Goal: Task Accomplishment & Management: Complete application form

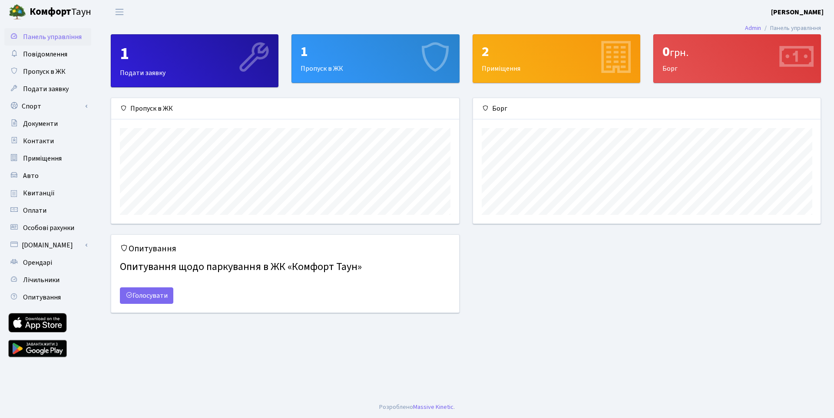
scroll to position [125, 347]
click at [52, 87] on span "Подати заявку" at bounding box center [46, 89] width 46 height 10
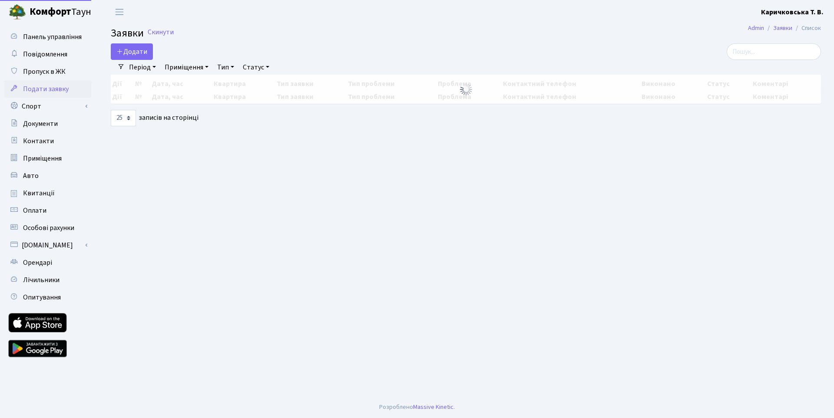
select select "25"
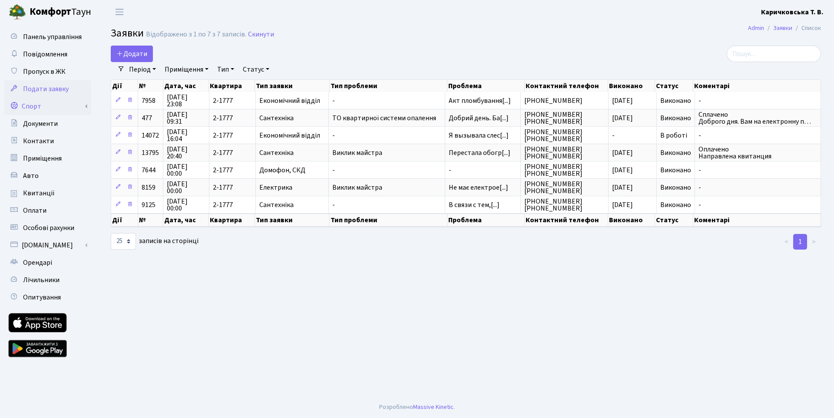
click at [45, 105] on link "Спорт" at bounding box center [47, 106] width 87 height 17
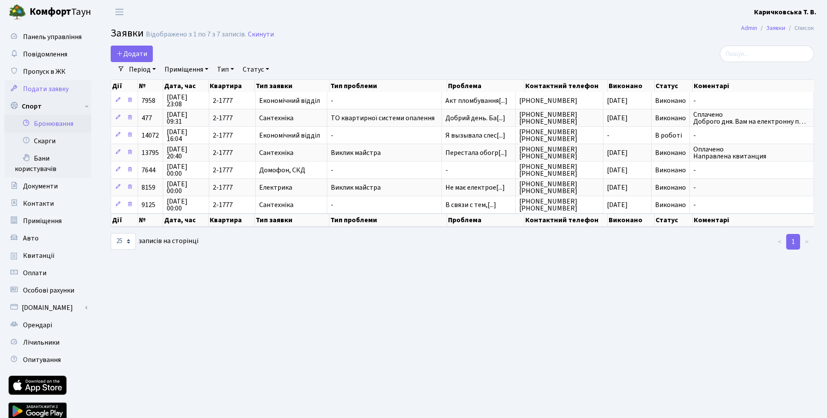
click at [57, 125] on link "Бронювання" at bounding box center [47, 123] width 87 height 17
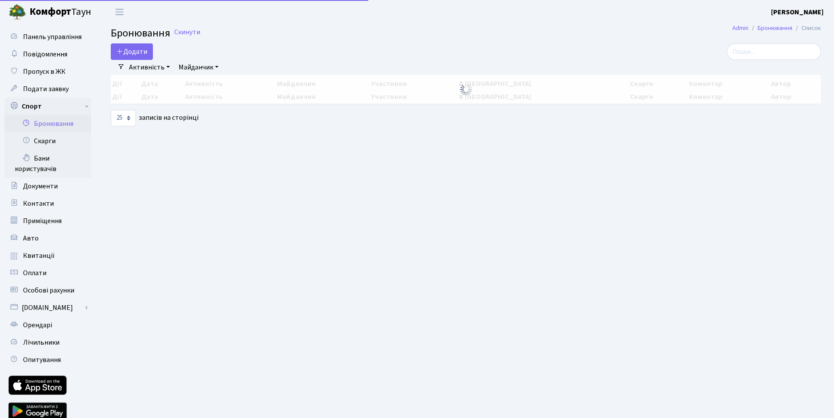
select select "25"
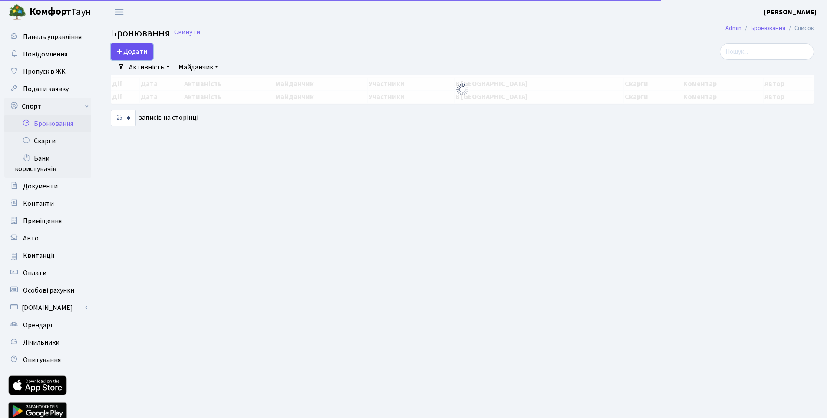
click at [133, 48] on button "Додати" at bounding box center [132, 51] width 42 height 16
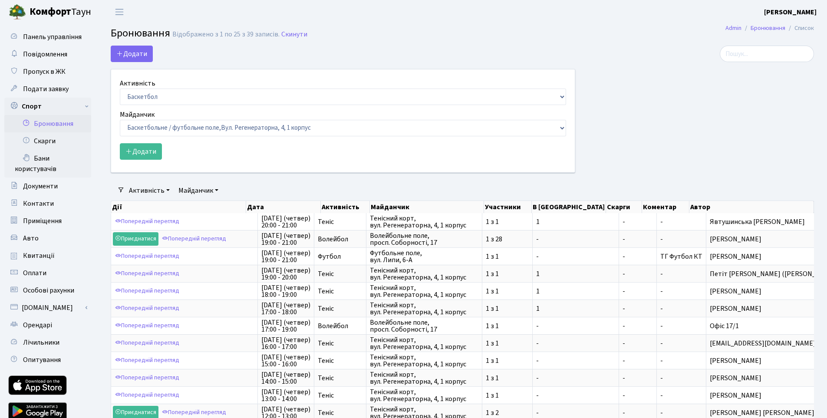
click at [158, 87] on div "Активність Баскетбол Волейбол Йога Катання на роликах Настільний теніс [PERSON_…" at bounding box center [343, 91] width 446 height 27
click at [154, 94] on select "Баскетбол Волейбол Йога Катання на роликах Настільний теніс Теніс Футбол Фітнес" at bounding box center [343, 97] width 446 height 16
select select "4"
click at [120, 89] on select "Баскетбол Волейбол Йога Катання на роликах Настільний теніс Теніс Футбол Фітнес" at bounding box center [343, 97] width 446 height 16
drag, startPoint x: 146, startPoint y: 128, endPoint x: 147, endPoint y: 134, distance: 6.1
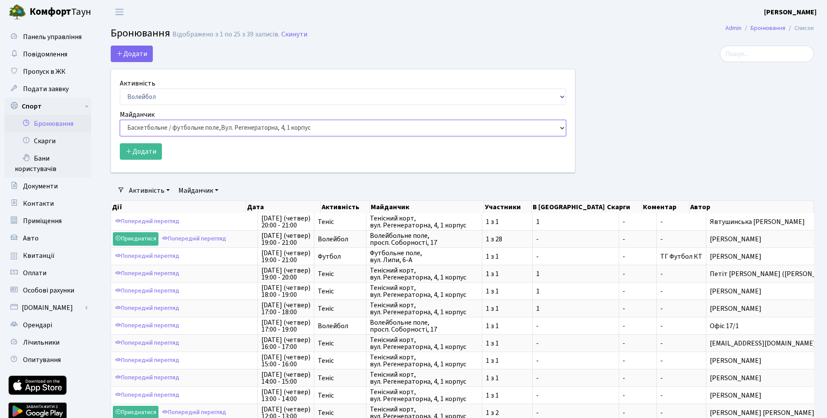
click at [146, 128] on select "Баскетбольне / футбольне поле, Вул. Регенераторна, 4, 1 корпус Баскетбольне пол…" at bounding box center [343, 128] width 446 height 16
select select "4"
click at [120, 120] on select "Баскетбольне / футбольне поле, Вул. Регенераторна, 4, 1 корпус Баскетбольне пол…" at bounding box center [343, 128] width 446 height 16
click at [149, 153] on button "Додати" at bounding box center [141, 151] width 42 height 16
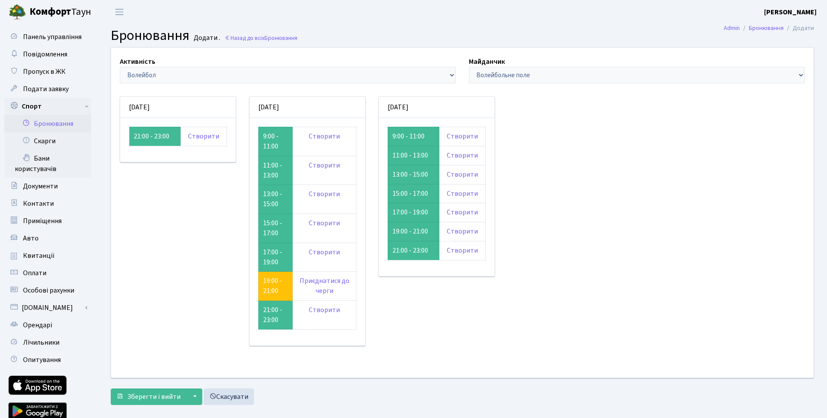
drag, startPoint x: 530, startPoint y: 145, endPoint x: 519, endPoint y: 141, distance: 11.0
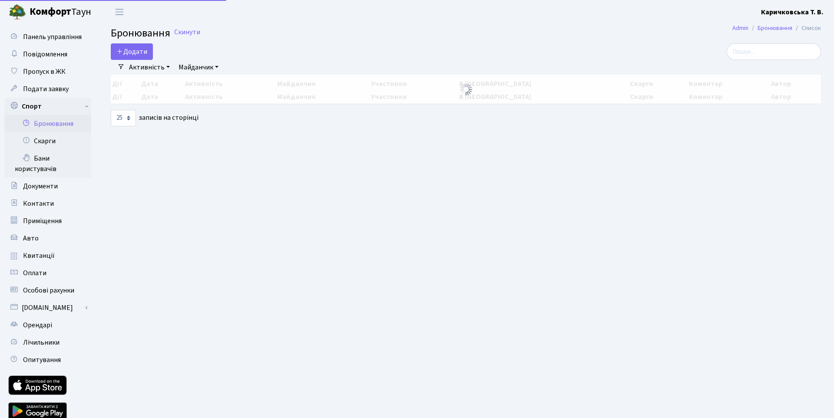
select select "4"
select select "25"
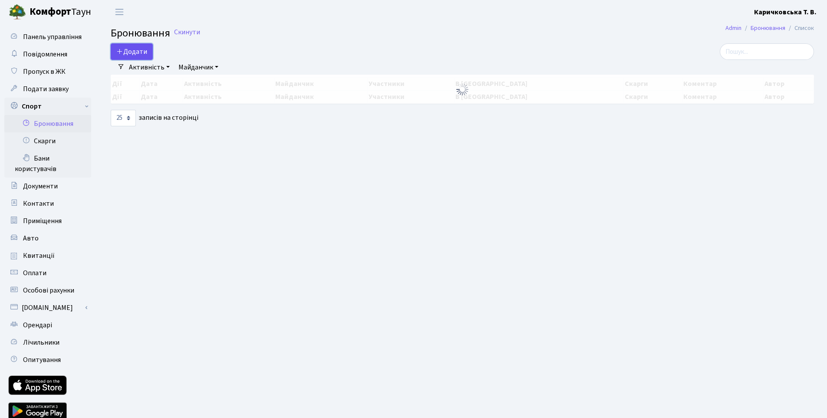
click at [139, 51] on button "Додати" at bounding box center [132, 51] width 42 height 16
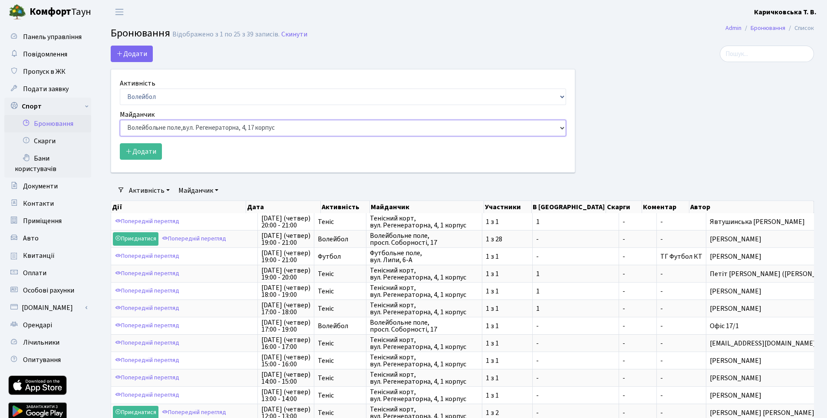
click at [176, 129] on select "Баскетбольне / футбольне поле, Вул. Регенераторна, 4, 1 корпус Баскетбольне пол…" at bounding box center [343, 128] width 446 height 16
select select "8"
click at [120, 120] on select "Баскетбольне / футбольне поле, Вул. Регенераторна, 4, 1 корпус Баскетбольне пол…" at bounding box center [343, 128] width 446 height 16
click at [250, 120] on select "Баскетбольне / футбольне поле, Вул. Регенераторна, 4, 1 корпус Баскетбольне пол…" at bounding box center [343, 128] width 446 height 16
click at [248, 121] on select "Баскетбольне / футбольне поле, Вул. Регенераторна, 4, 1 корпус Баскетбольне пол…" at bounding box center [343, 128] width 446 height 16
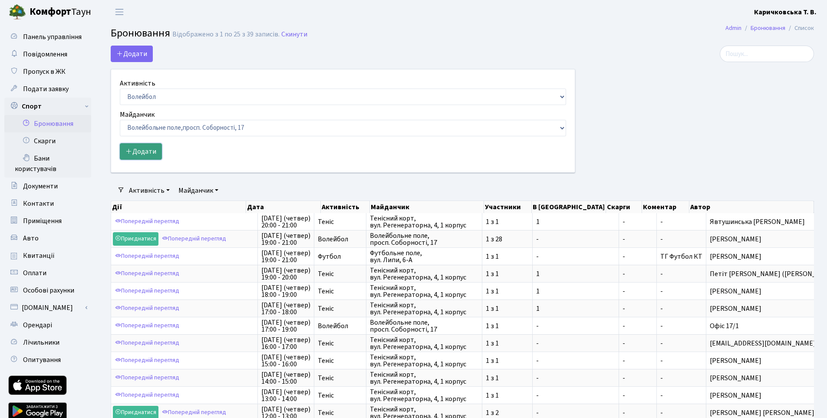
click at [149, 148] on button "Додати" at bounding box center [141, 151] width 42 height 16
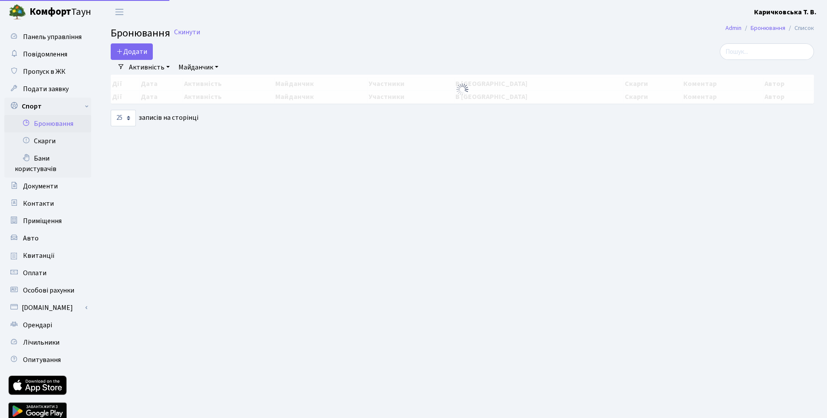
select select "4"
select select "8"
select select "25"
drag, startPoint x: 147, startPoint y: 53, endPoint x: 141, endPoint y: 50, distance: 7.2
click at [142, 50] on button "Додати" at bounding box center [132, 51] width 42 height 16
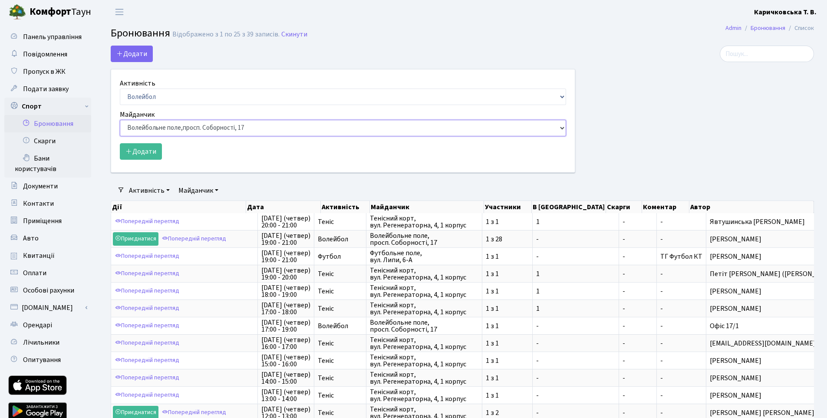
click at [211, 134] on select "Баскетбольне / футбольне поле, Вул. Регенераторна, 4, 1 корпус Баскетбольне пол…" at bounding box center [343, 128] width 446 height 16
select select "4"
click at [120, 120] on select "Баскетбольне / футбольне поле, Вул. Регенераторна, 4, 1 корпус Баскетбольне пол…" at bounding box center [343, 128] width 446 height 16
click at [150, 149] on button "Додати" at bounding box center [141, 151] width 42 height 16
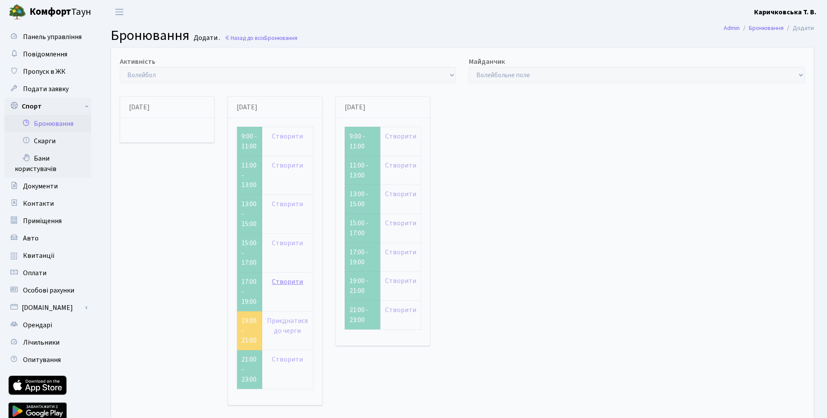
click at [299, 277] on link "Створити" at bounding box center [287, 282] width 31 height 10
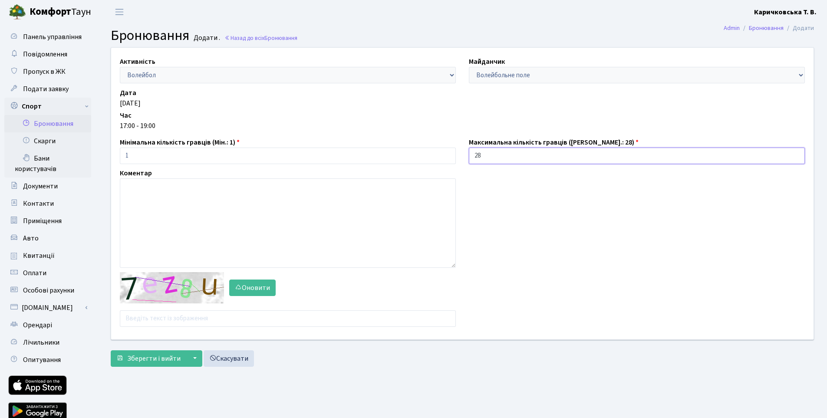
click at [490, 161] on input "28" at bounding box center [637, 156] width 336 height 16
type input "2"
type input "1"
click at [154, 313] on input "text" at bounding box center [288, 318] width 336 height 16
type input "qxzqn"
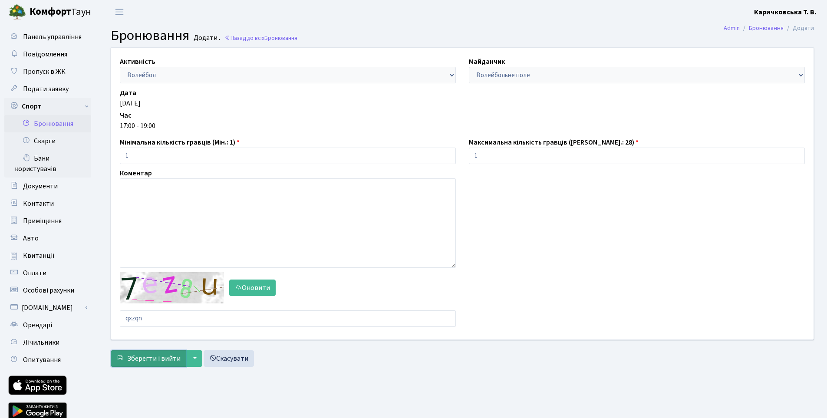
click at [174, 361] on span "Зберегти і вийти" at bounding box center [153, 359] width 53 height 10
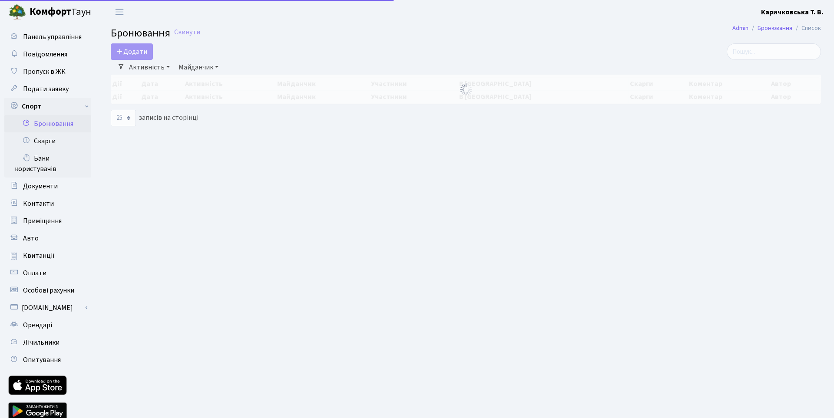
select select "25"
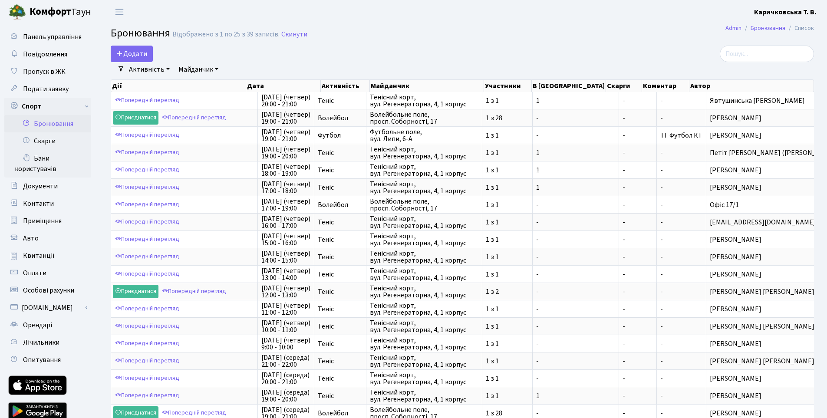
scroll to position [167, 0]
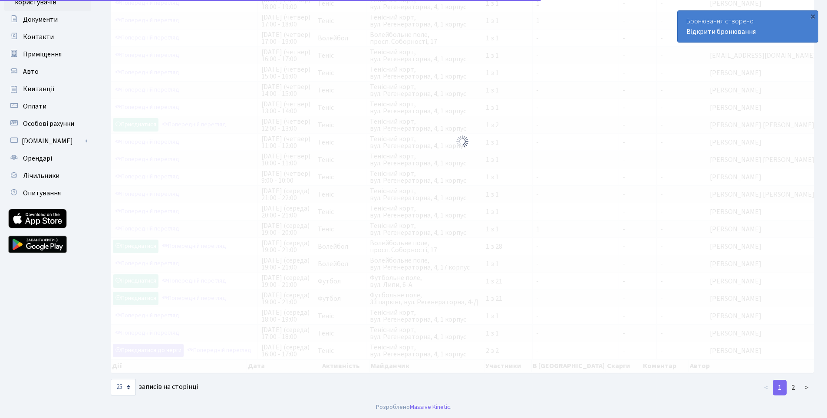
click at [794, 379] on div "Дії Дата Активність Майданчик Участники В черзі Скарги Коментар Автор Дії Дата …" at bounding box center [462, 153] width 703 height 486
